Goal: Task Accomplishment & Management: Manage account settings

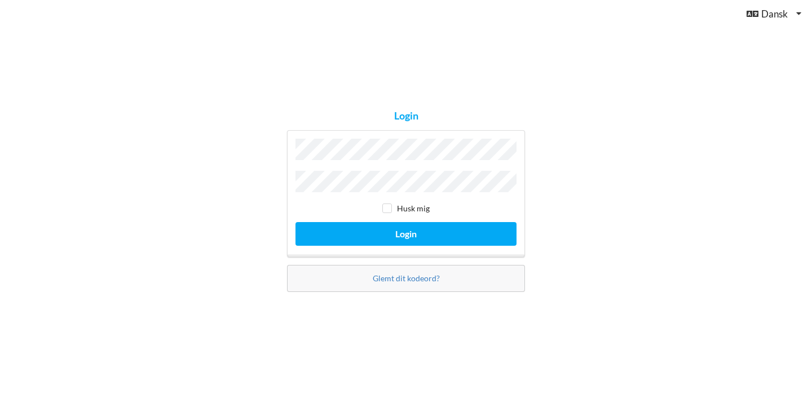
click at [406, 231] on button "Login" at bounding box center [405, 233] width 221 height 23
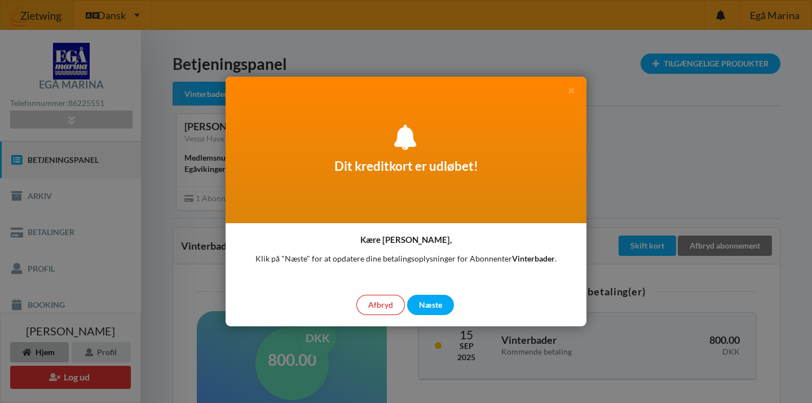
click at [380, 309] on div "Afbryd" at bounding box center [380, 305] width 48 height 20
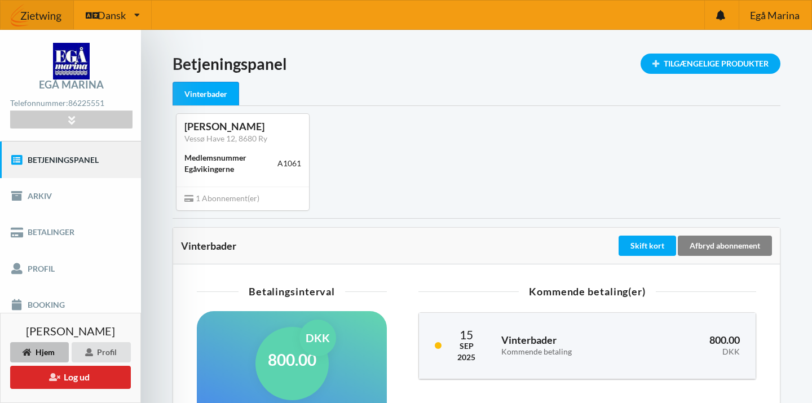
click at [739, 244] on div "Afbryd abonnement" at bounding box center [725, 246] width 94 height 20
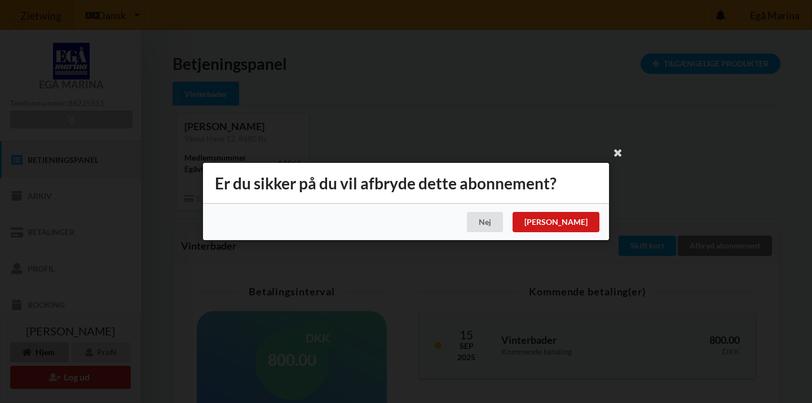
click at [587, 222] on div "[PERSON_NAME]" at bounding box center [555, 222] width 87 height 20
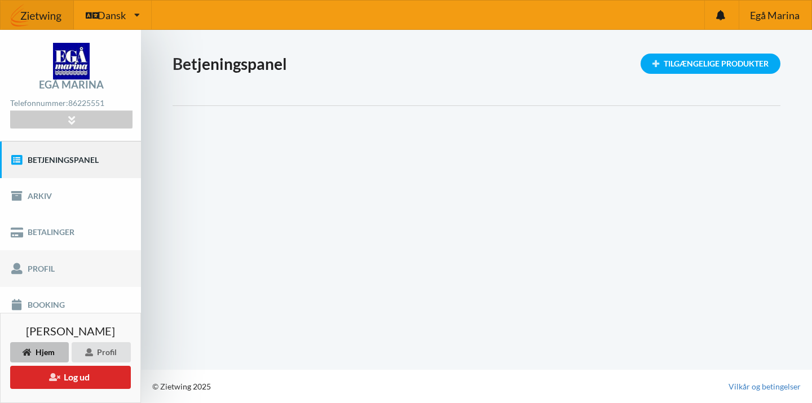
click at [47, 267] on link "Profil" at bounding box center [70, 268] width 141 height 36
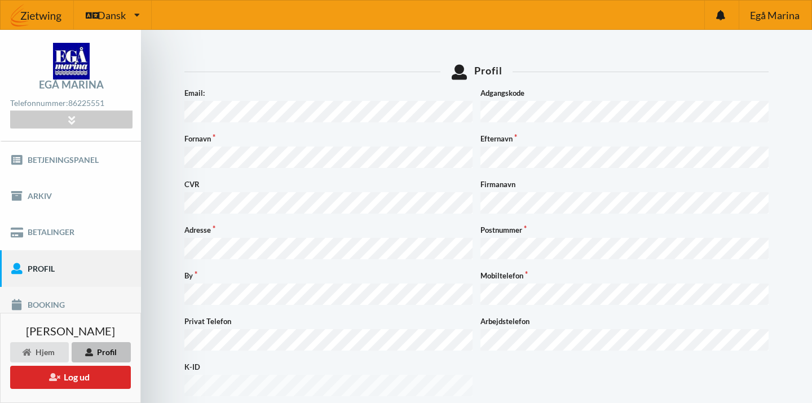
click at [51, 302] on link "Booking" at bounding box center [70, 305] width 141 height 36
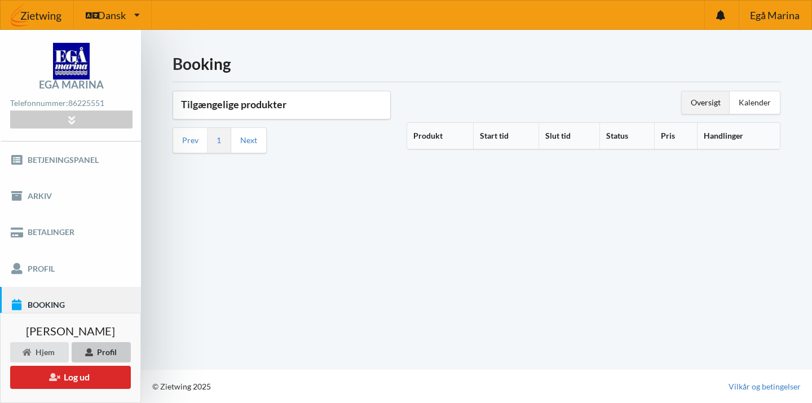
click at [109, 355] on div "Profil" at bounding box center [101, 352] width 59 height 20
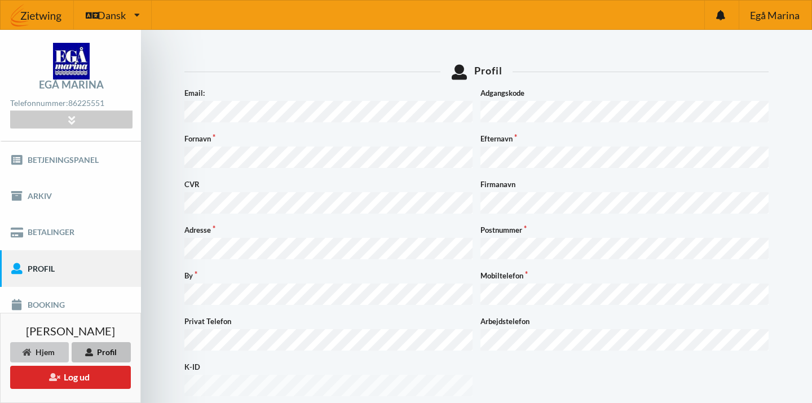
click at [46, 356] on div "Hjem" at bounding box center [39, 352] width 59 height 20
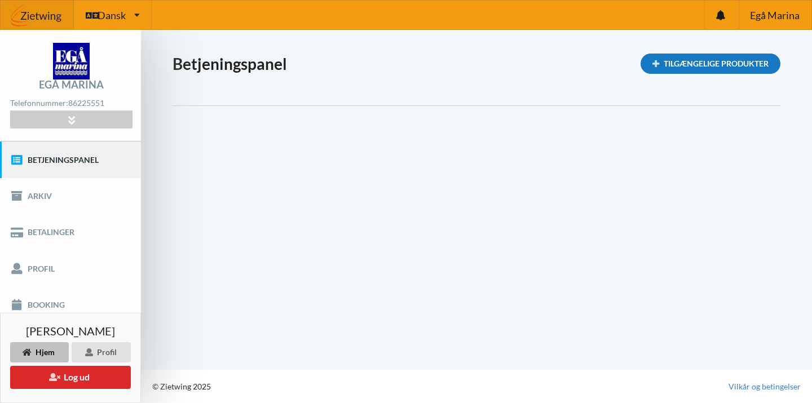
click at [714, 64] on div "Tilgængelige Produkter" at bounding box center [710, 64] width 140 height 20
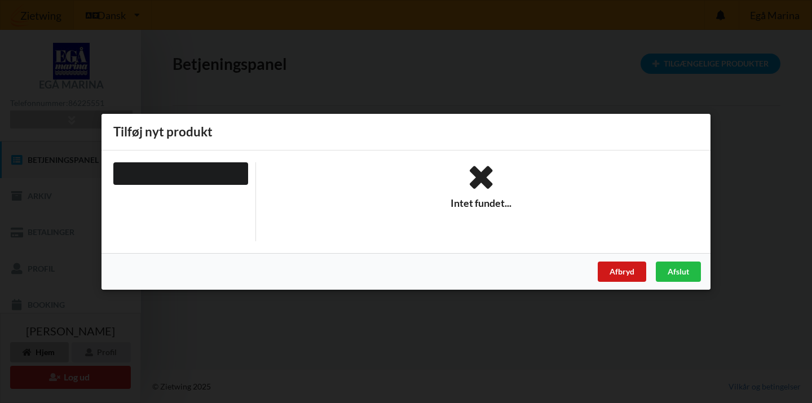
click at [620, 272] on div "Afbryd" at bounding box center [622, 271] width 48 height 20
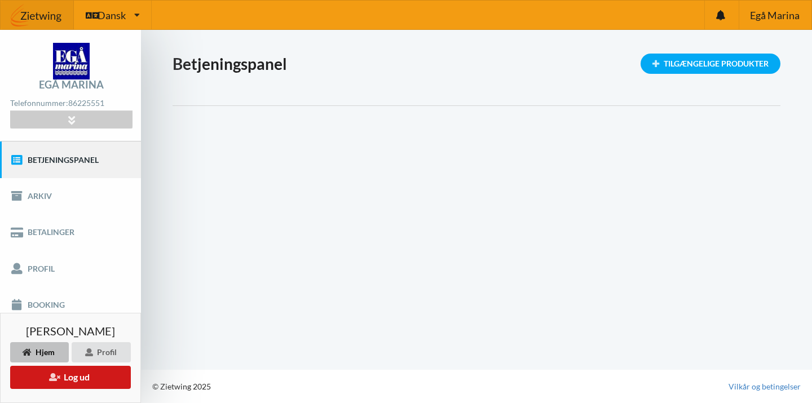
click at [103, 378] on button "Log ud" at bounding box center [70, 377] width 121 height 23
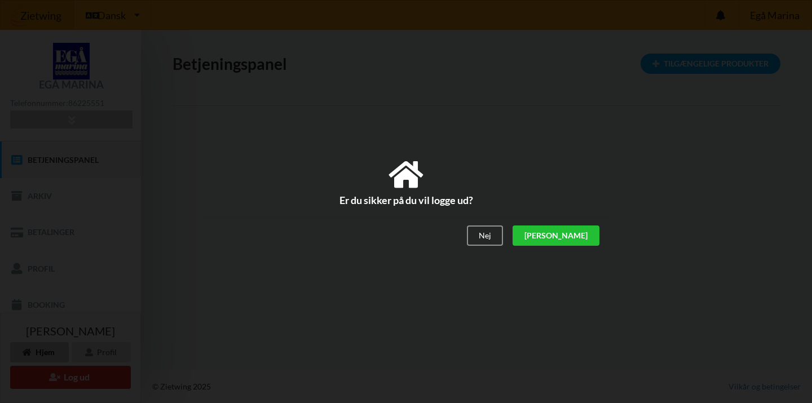
click at [585, 237] on div "[PERSON_NAME]" at bounding box center [555, 235] width 87 height 20
